Goal: Transaction & Acquisition: Purchase product/service

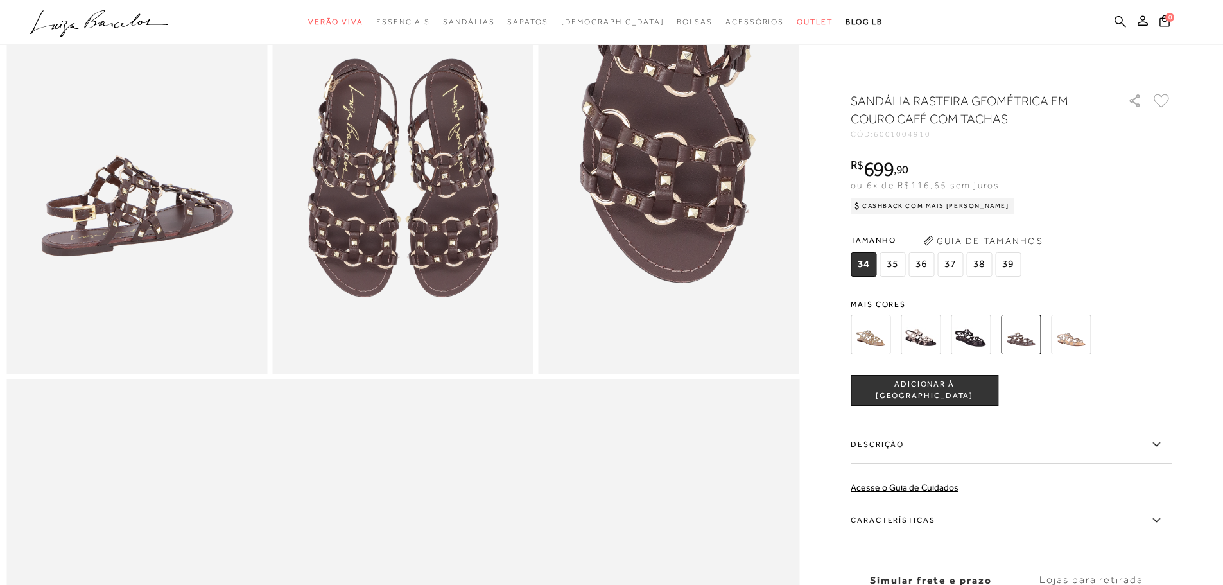
scroll to position [706, 0]
click at [1194, 231] on div at bounding box center [611, 476] width 1210 height 2182
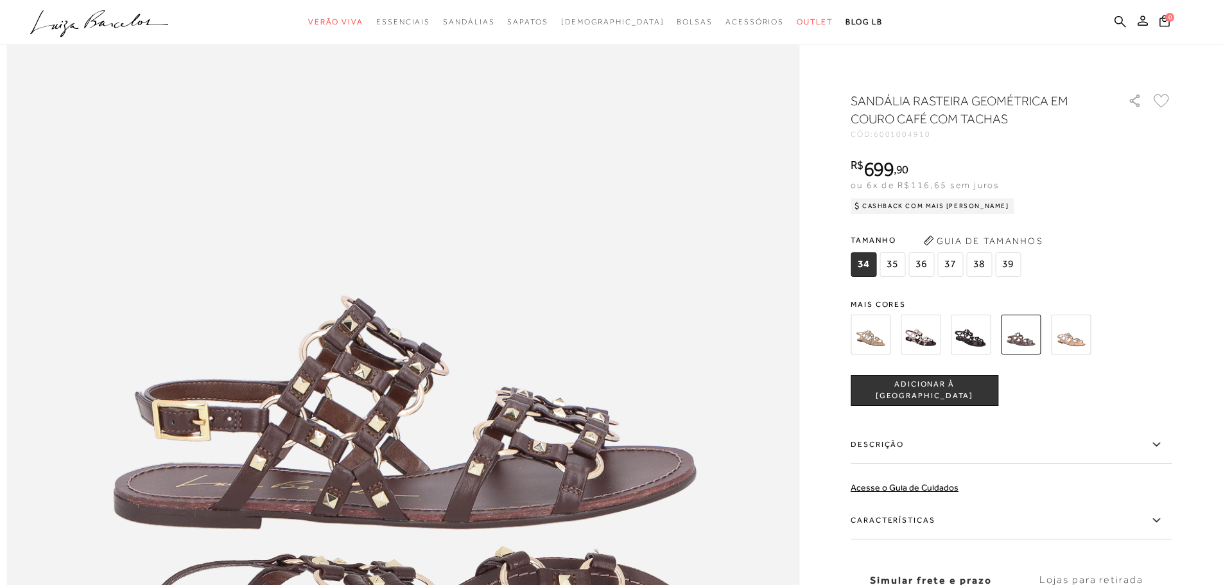
scroll to position [1156, 0]
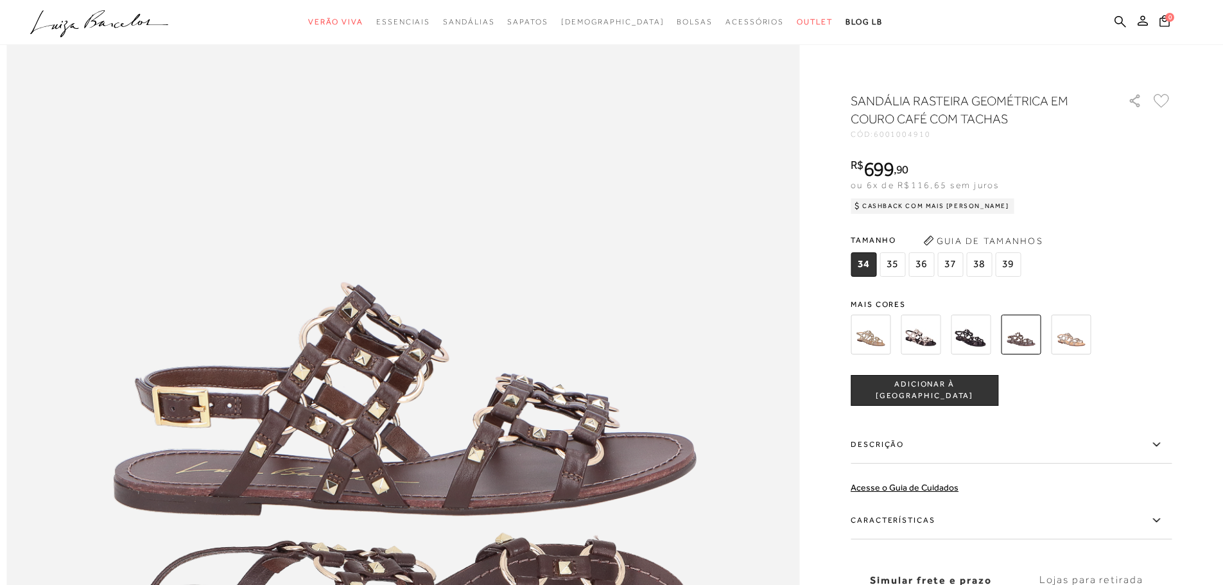
click at [144, 22] on icon ".a{fill-rule:evenodd;}" at bounding box center [99, 23] width 139 height 27
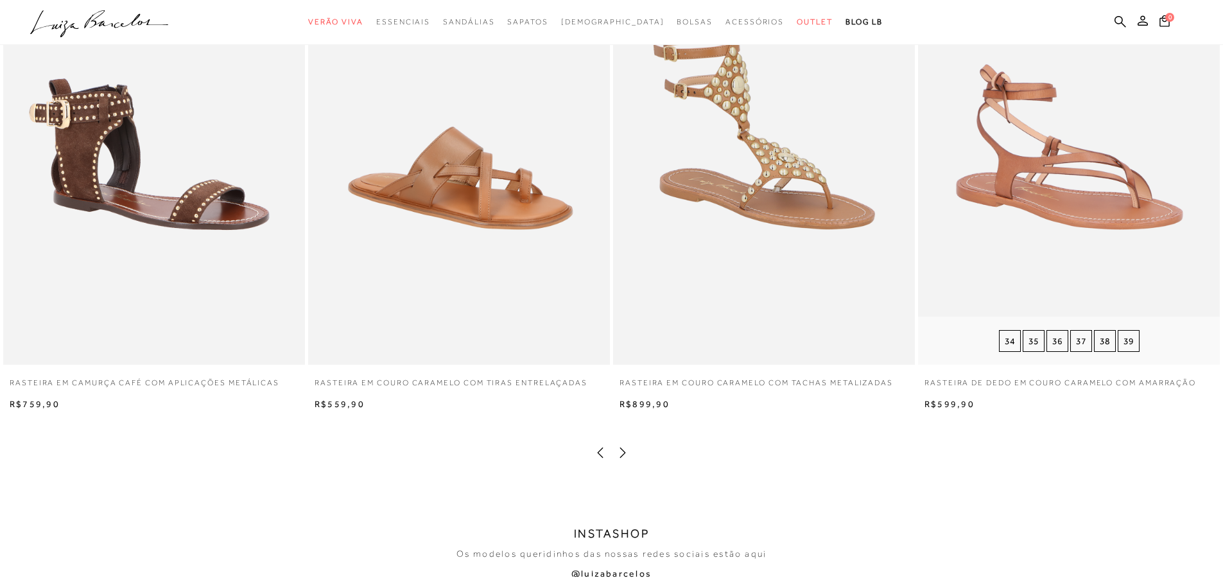
scroll to position [2697, 0]
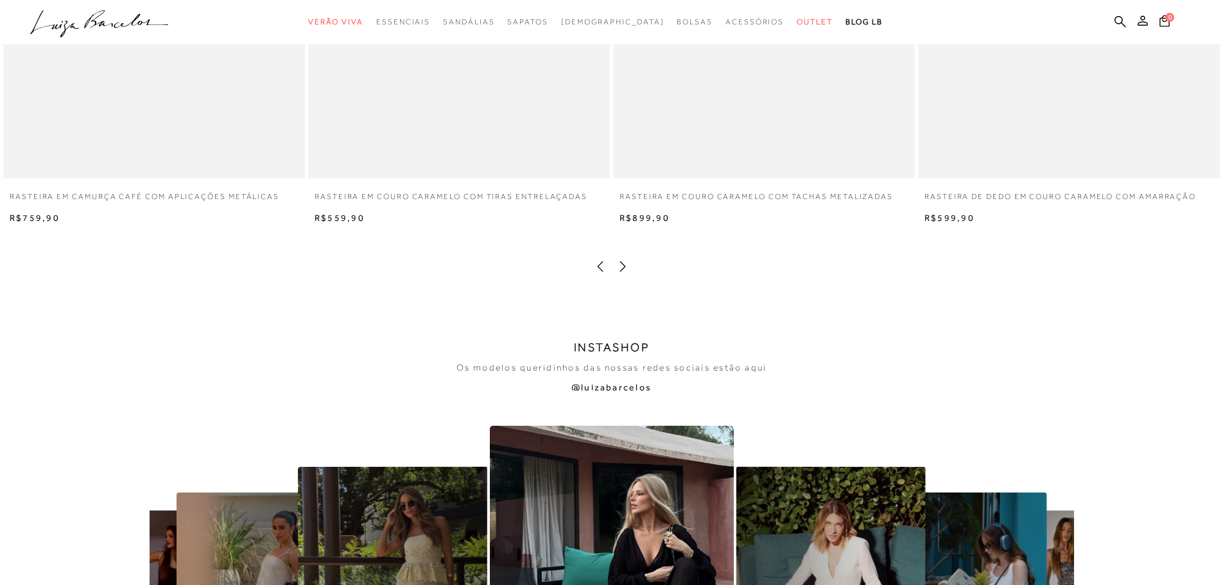
click at [625, 267] on icon at bounding box center [623, 266] width 6 height 10
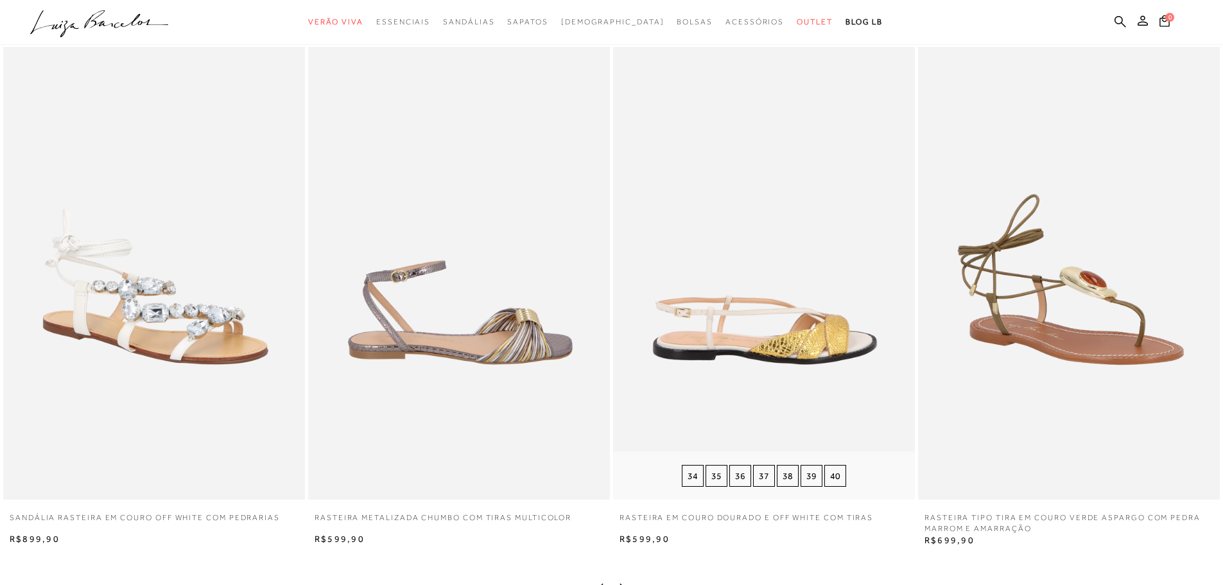
scroll to position [2440, 0]
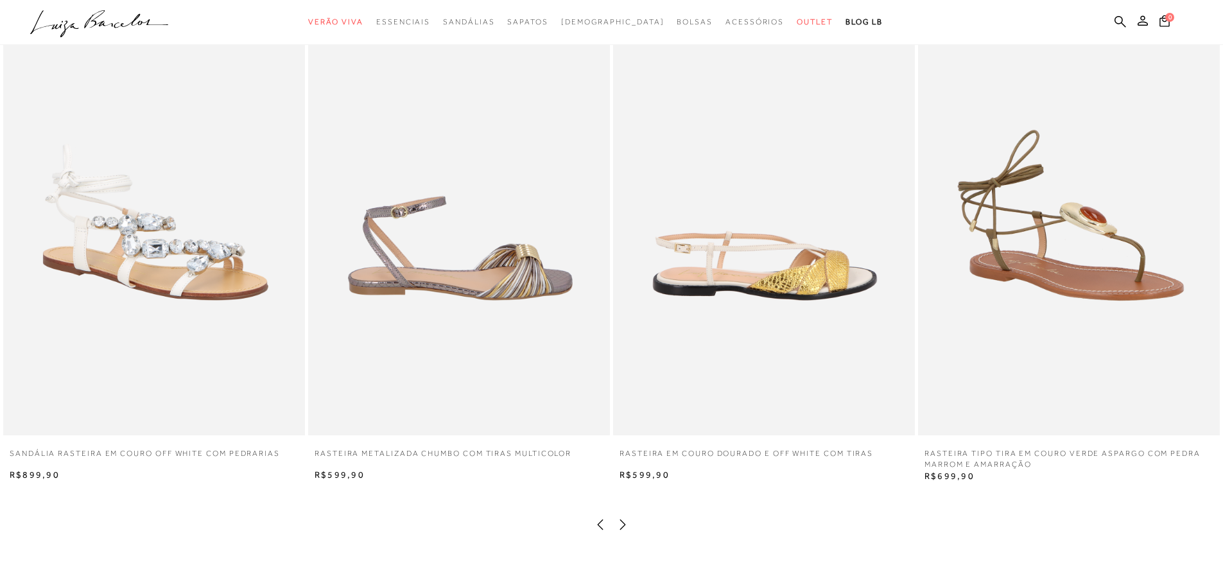
click at [625, 522] on icon at bounding box center [622, 524] width 13 height 13
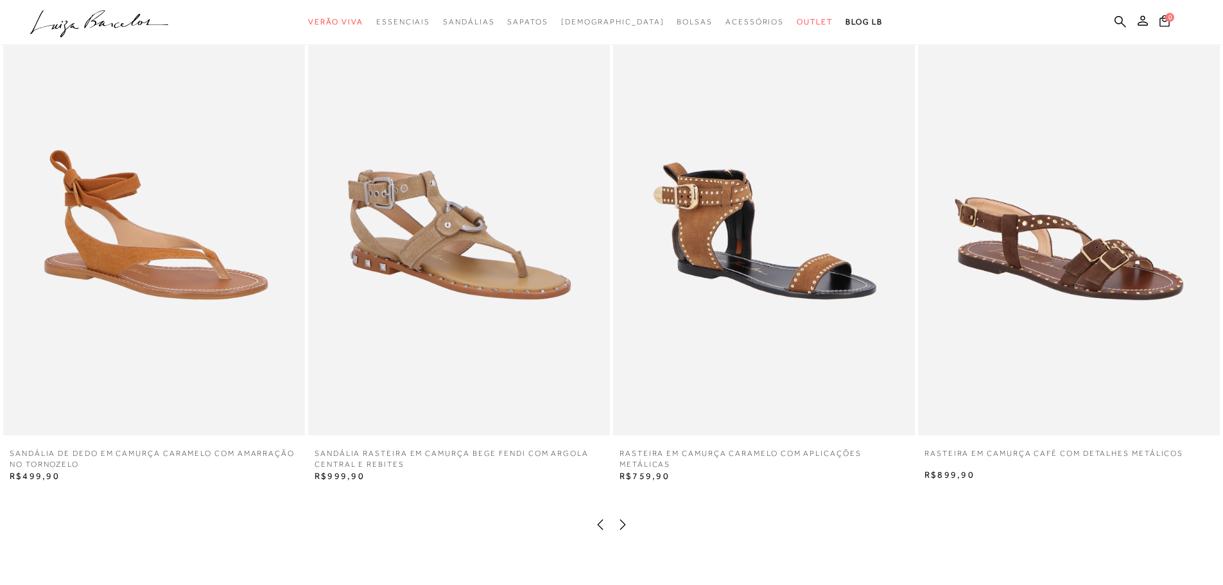
click at [625, 522] on icon at bounding box center [622, 524] width 13 height 13
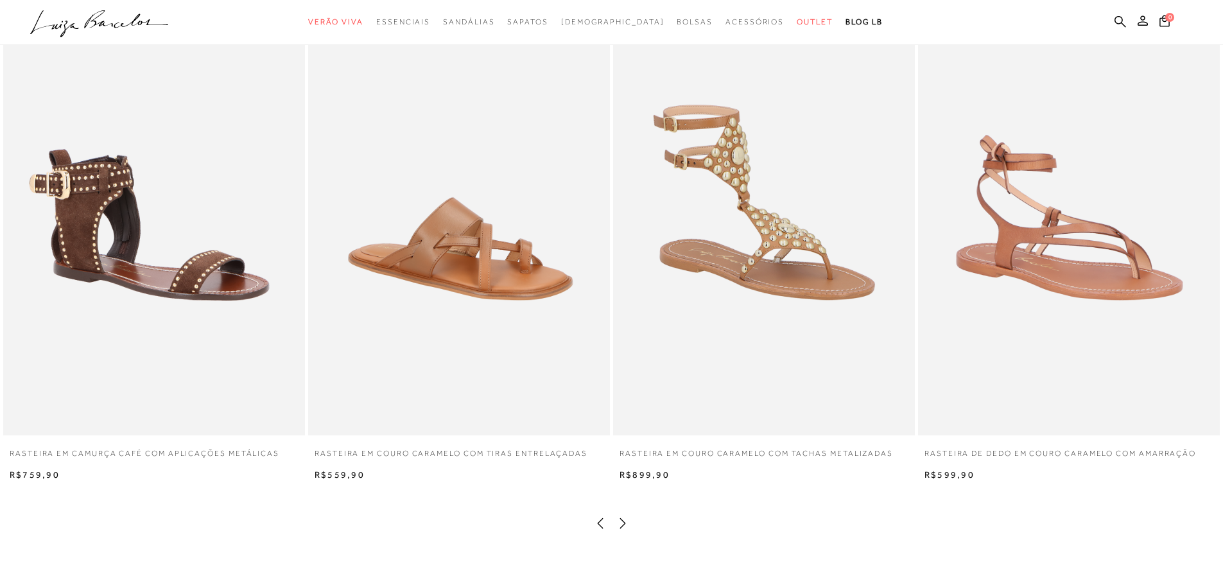
click at [625, 522] on icon at bounding box center [622, 523] width 13 height 13
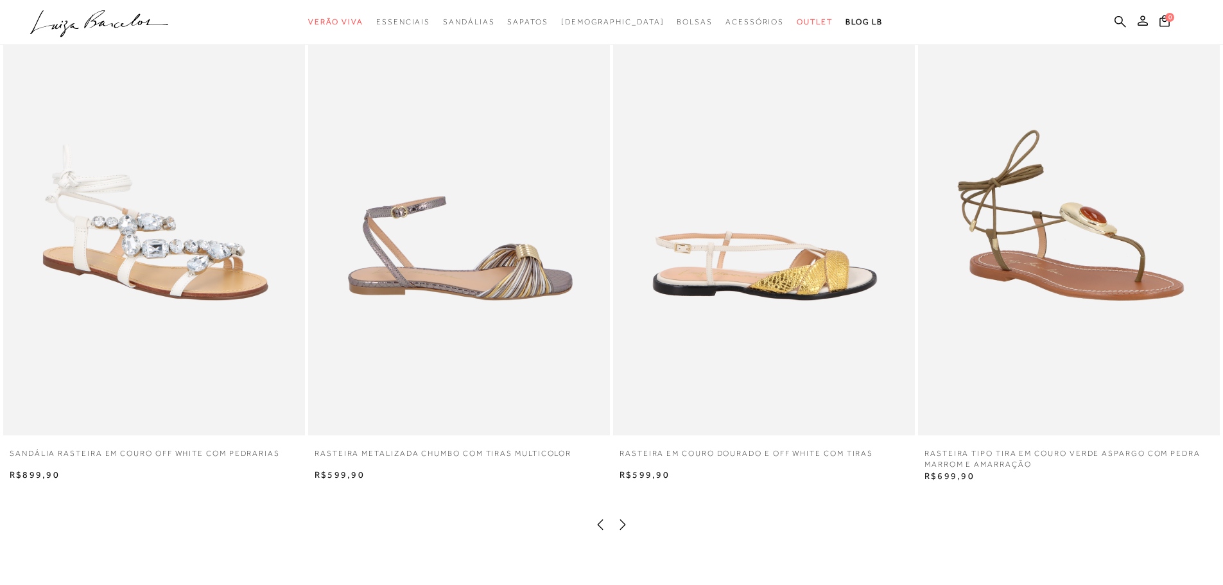
click at [625, 522] on icon at bounding box center [622, 524] width 13 height 13
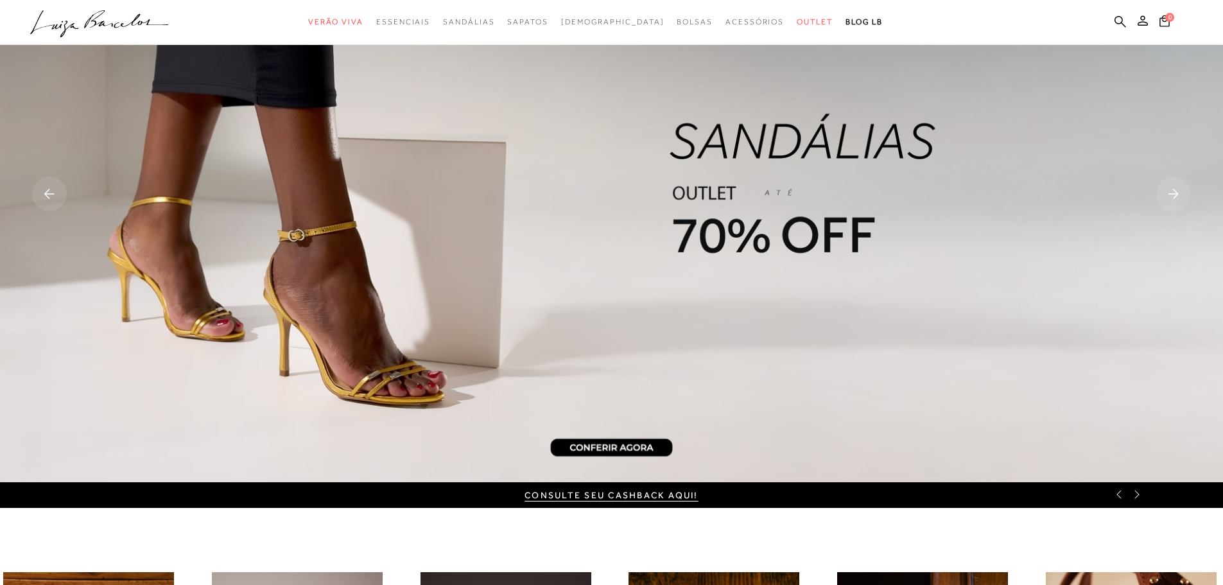
scroll to position [0, 0]
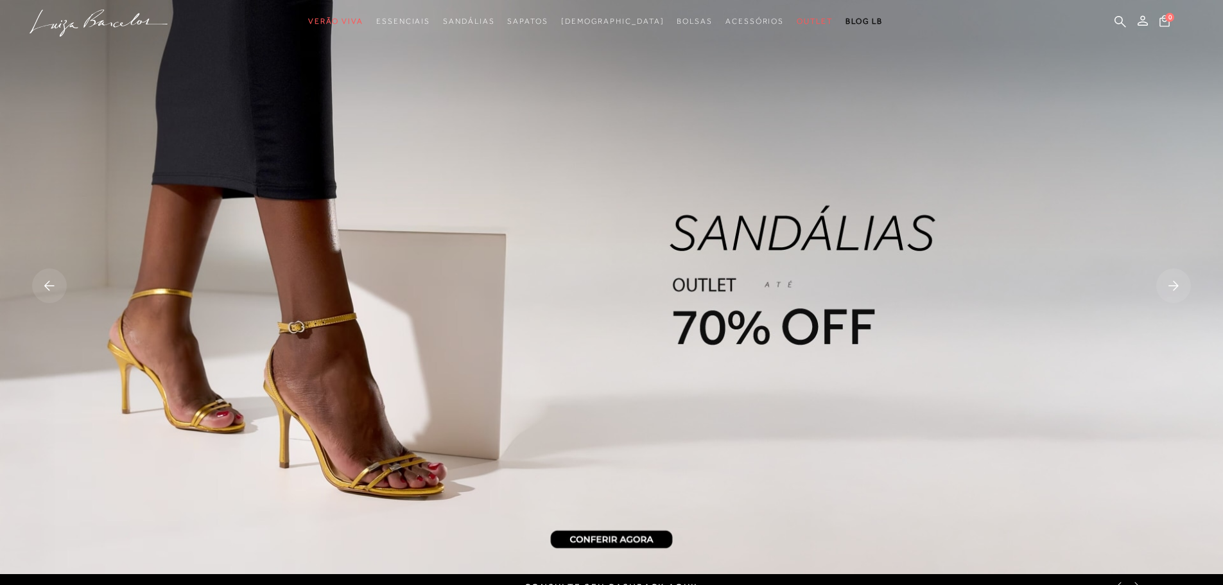
click at [711, 346] on img at bounding box center [611, 287] width 1223 height 574
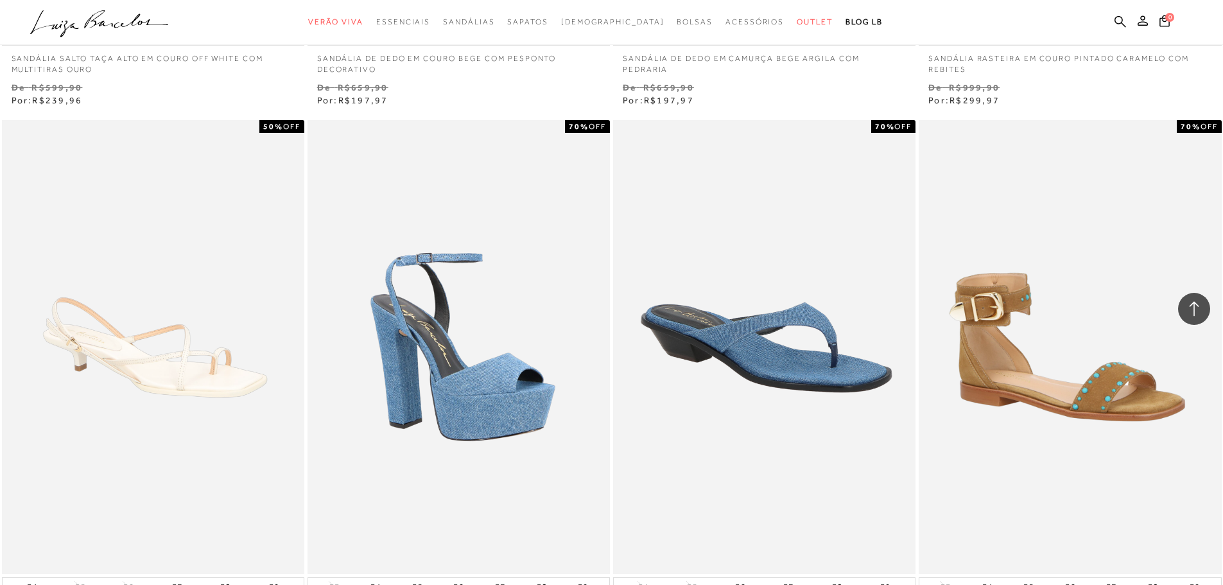
scroll to position [3018, 0]
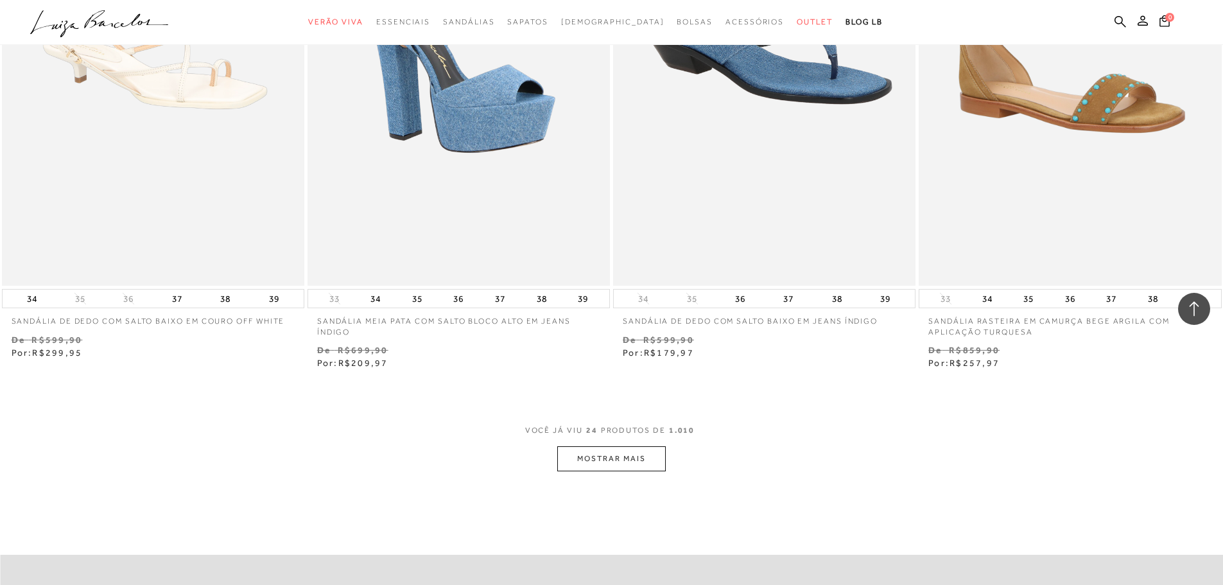
click at [607, 467] on button "MOSTRAR MAIS" at bounding box center [611, 458] width 108 height 25
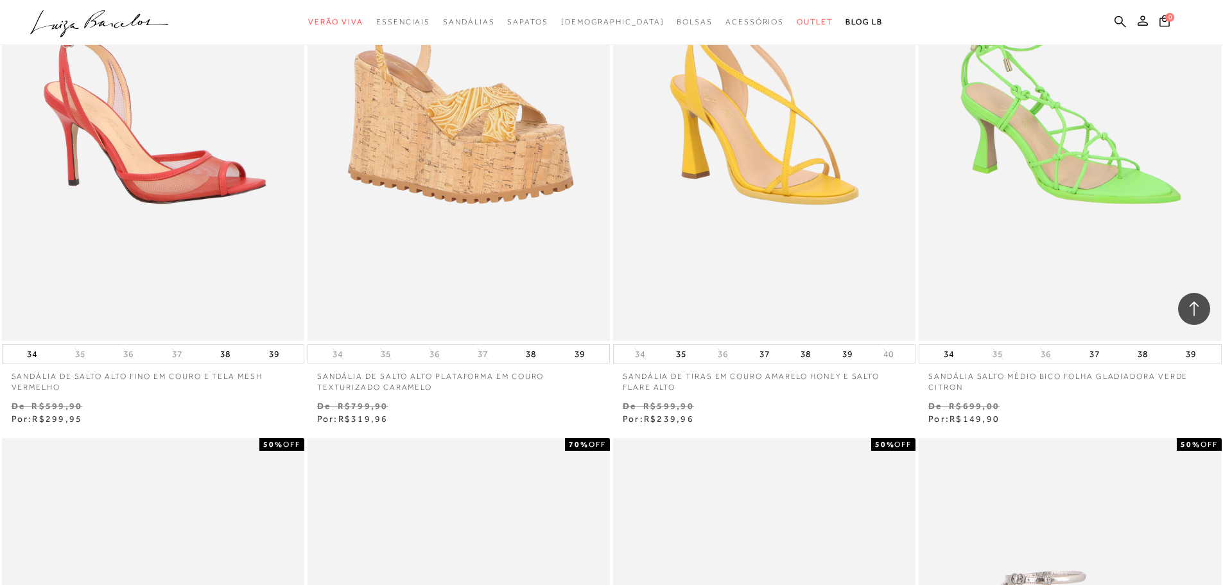
scroll to position [4623, 0]
